Goal: Transaction & Acquisition: Purchase product/service

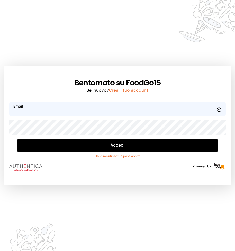
type input "**********"
click at [117, 146] on button "Accedi" at bounding box center [117, 145] width 200 height 13
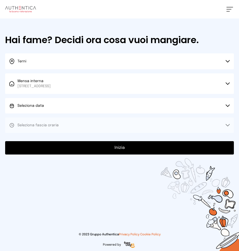
click at [227, 107] on icon at bounding box center [227, 106] width 4 height 2
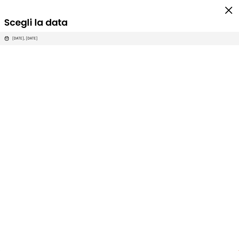
click at [36, 39] on span "[DATE], [DATE]" at bounding box center [24, 38] width 25 height 5
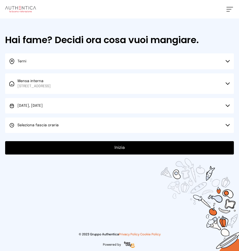
drag, startPoint x: 226, startPoint y: 126, endPoint x: 223, endPoint y: 125, distance: 2.7
click at [225, 125] on button "Seleziona fascia oraria" at bounding box center [119, 125] width 228 height 15
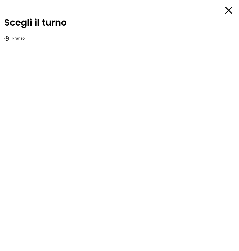
click at [19, 38] on span "Pranzo" at bounding box center [18, 38] width 12 height 5
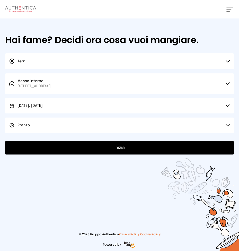
click at [117, 149] on button "Inizia" at bounding box center [119, 147] width 228 height 13
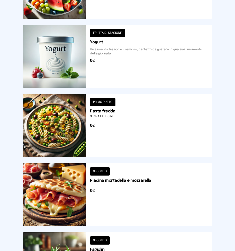
scroll to position [632, 0]
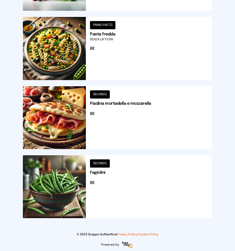
click at [131, 110] on button at bounding box center [117, 117] width 189 height 63
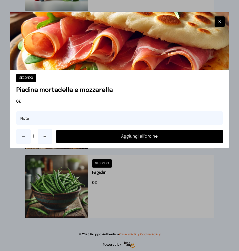
click at [147, 137] on button "Aggiungi all'ordine" at bounding box center [139, 136] width 166 height 13
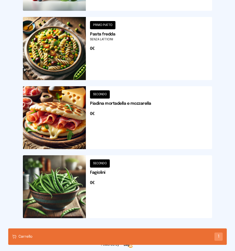
click at [129, 177] on button at bounding box center [117, 186] width 189 height 63
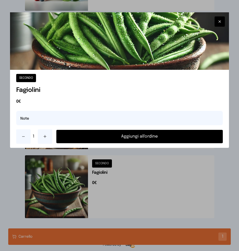
click at [132, 137] on button "Aggiungi all'ordine" at bounding box center [139, 136] width 166 height 13
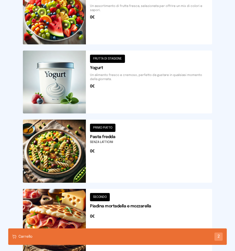
scroll to position [607, 0]
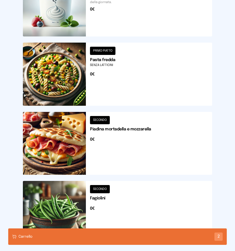
click at [76, 238] on div "Carrello 2" at bounding box center [117, 237] width 218 height 16
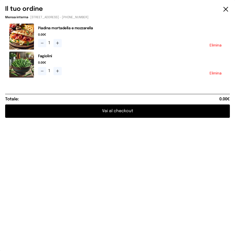
click at [119, 111] on button "Vai al checkout" at bounding box center [117, 111] width 224 height 13
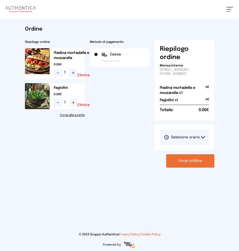
click at [72, 116] on link "Torna alla scelta" at bounding box center [55, 115] width 60 height 4
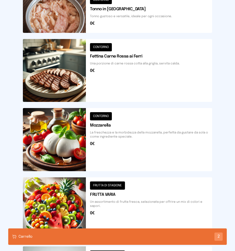
scroll to position [385, 0]
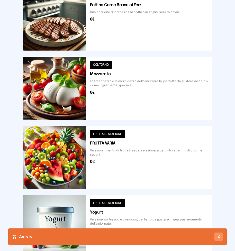
click at [70, 90] on button at bounding box center [117, 88] width 189 height 63
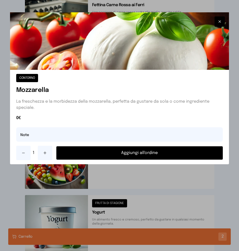
click at [114, 153] on button "Aggiungi all'ordine" at bounding box center [139, 152] width 166 height 13
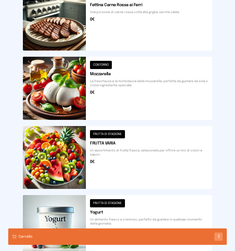
click at [89, 237] on div "Carrello 3" at bounding box center [117, 237] width 218 height 16
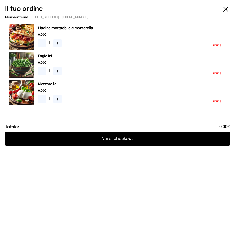
click at [112, 138] on button "Vai al checkout" at bounding box center [117, 138] width 224 height 13
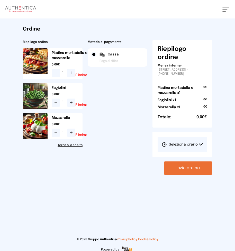
click at [200, 144] on icon at bounding box center [200, 144] width 4 height 3
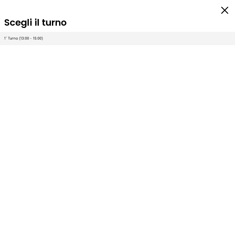
click at [26, 39] on span "1° Turno (13:00 - 15:00)" at bounding box center [23, 38] width 39 height 5
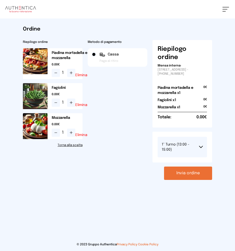
click at [200, 145] on button "1° Turno (13:00 - 15:00)" at bounding box center [181, 147] width 49 height 21
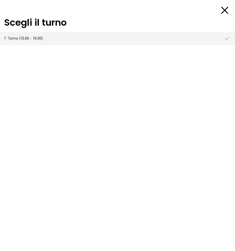
click at [33, 39] on span "1° Turno (13:00 - 15:00)" at bounding box center [23, 38] width 39 height 5
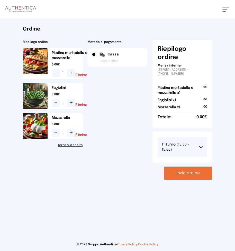
click at [176, 173] on button "Invia ordine" at bounding box center [188, 173] width 48 height 13
